Goal: Transaction & Acquisition: Subscribe to service/newsletter

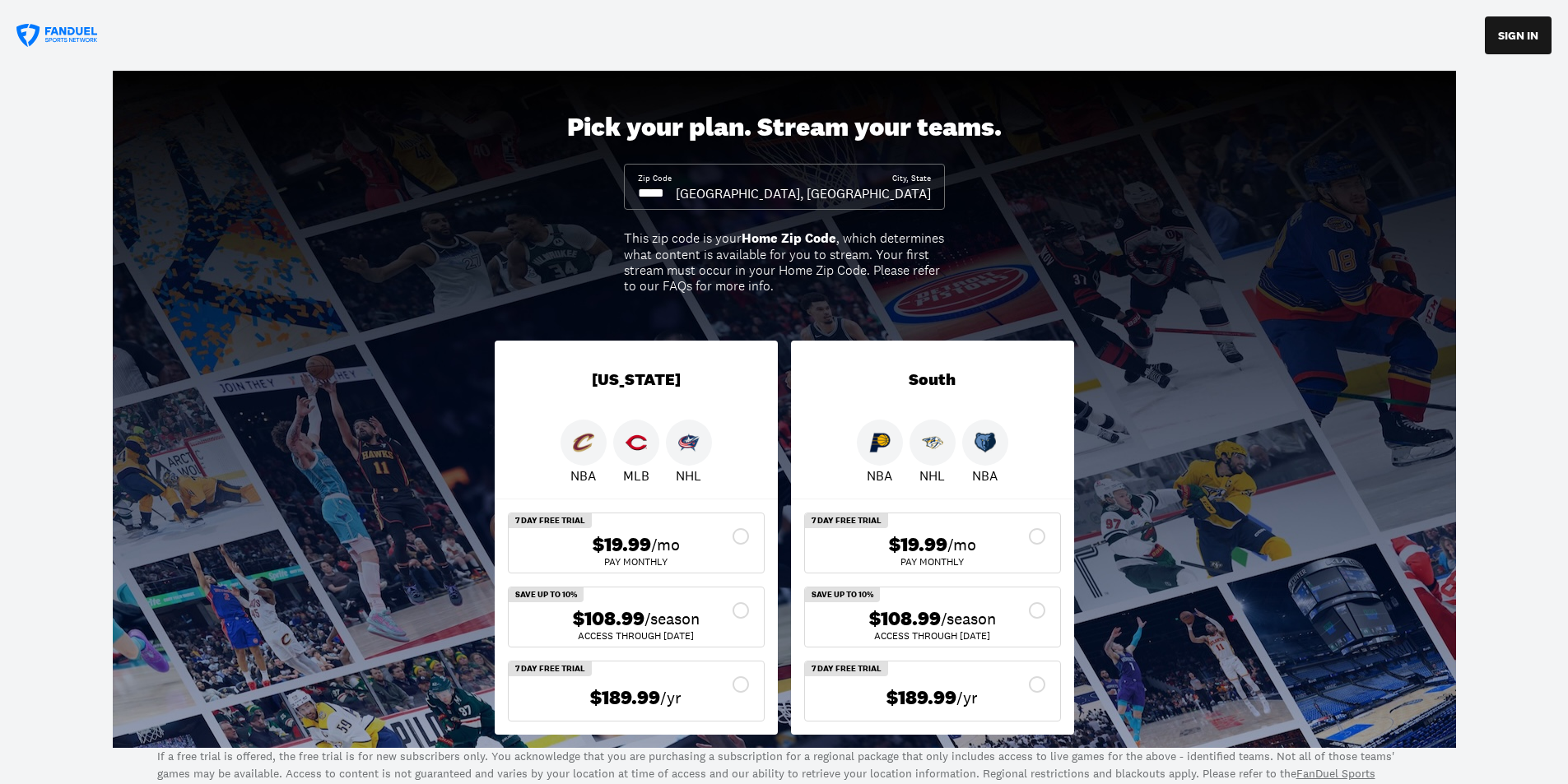
click at [676, 190] on input at bounding box center [657, 193] width 38 height 18
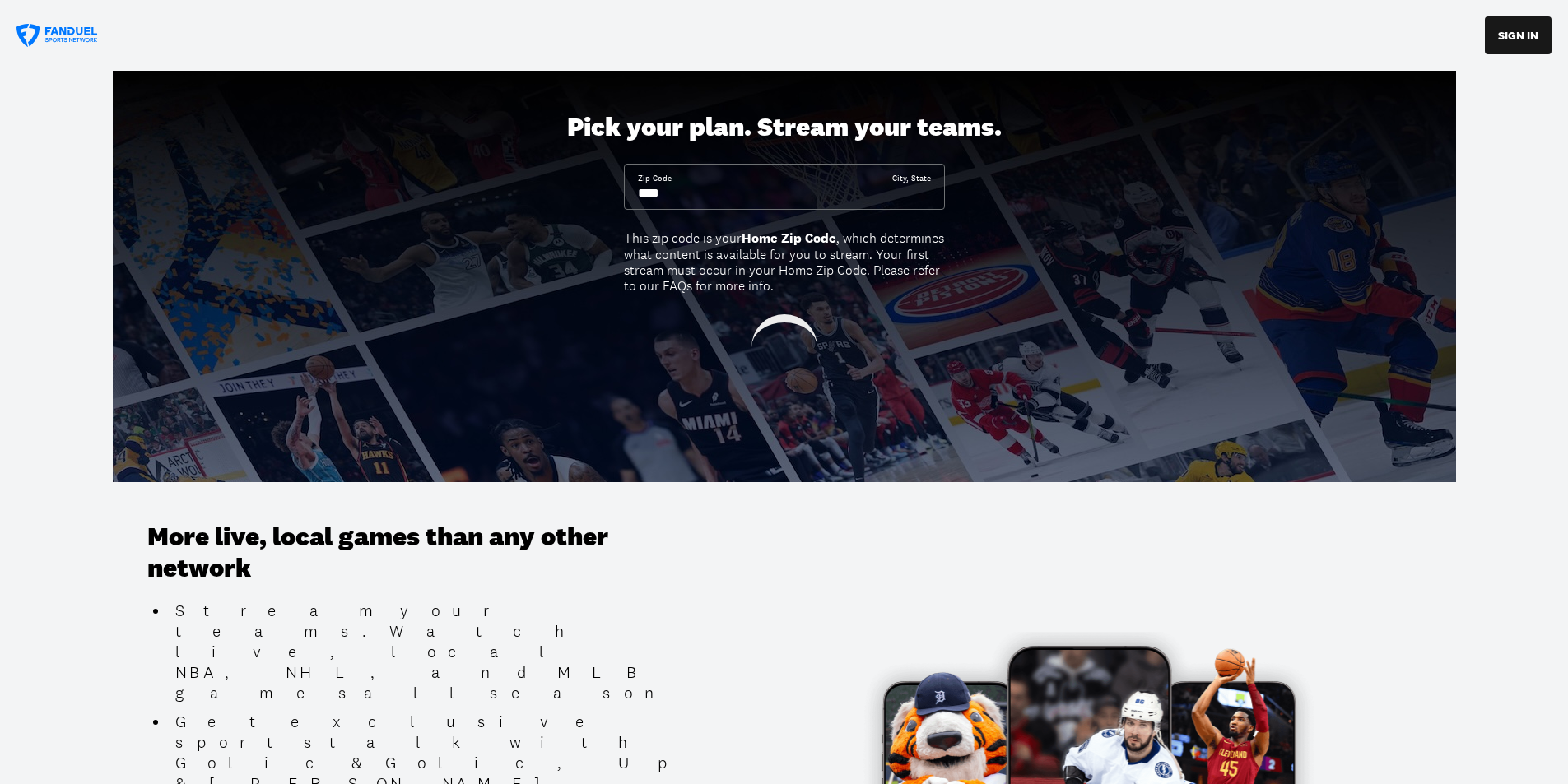
type input "*****"
